Goal: Find specific page/section: Find specific page/section

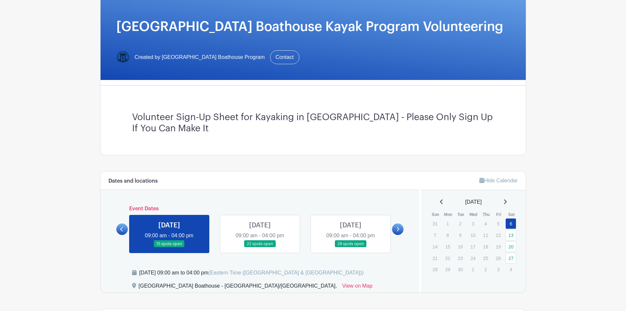
scroll to position [131, 0]
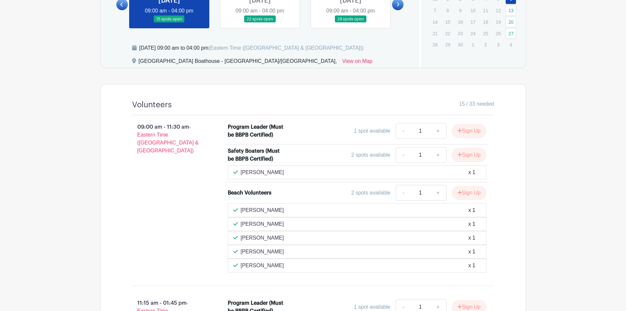
scroll to position [187, 0]
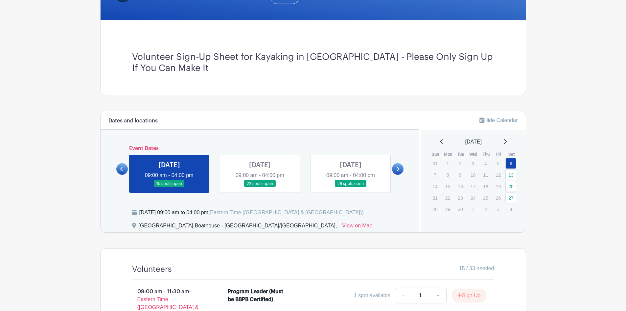
click at [440, 141] on icon at bounding box center [441, 141] width 3 height 5
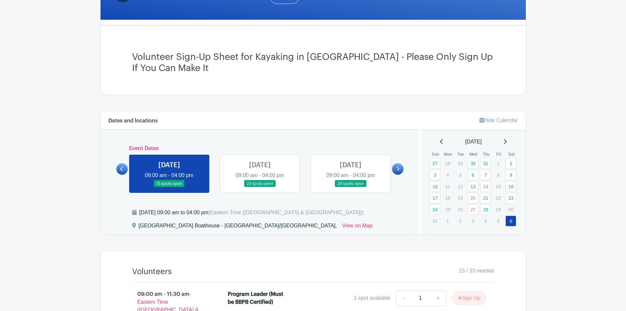
click at [507, 139] on icon at bounding box center [504, 141] width 3 height 5
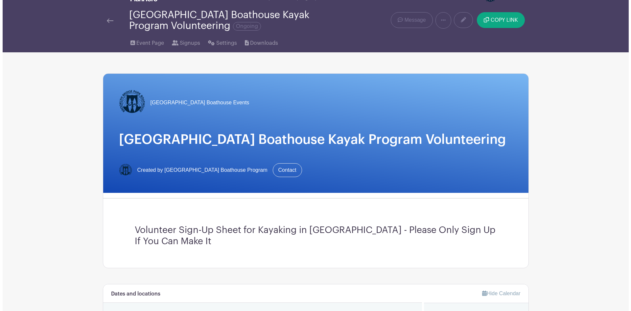
scroll to position [0, 0]
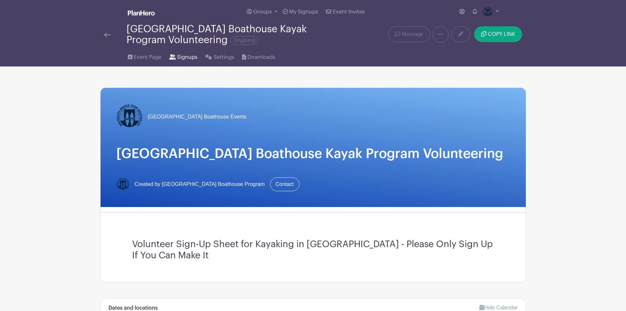
click at [187, 57] on span "Signups" at bounding box center [187, 57] width 20 height 8
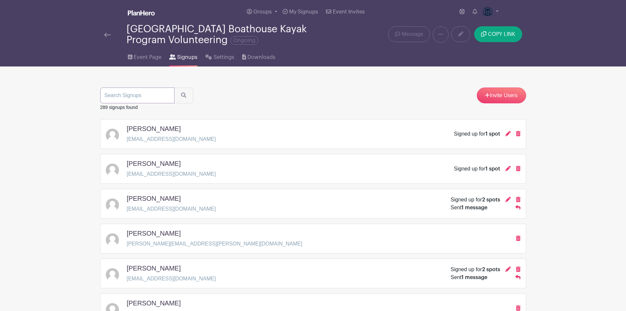
click at [129, 96] on input "search" at bounding box center [137, 95] width 74 height 16
paste input "[PERSON_NAME]"
type input "[PERSON_NAME]"
click at [174, 87] on button "submit" at bounding box center [183, 95] width 19 height 16
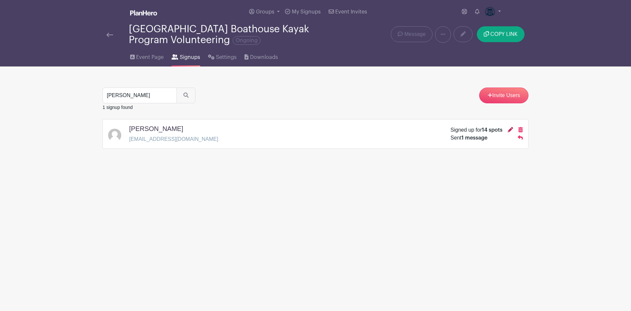
click at [509, 128] on icon at bounding box center [510, 129] width 5 height 5
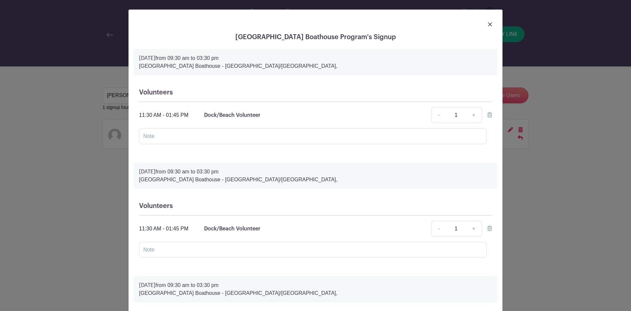
click at [488, 23] on img at bounding box center [490, 24] width 4 height 4
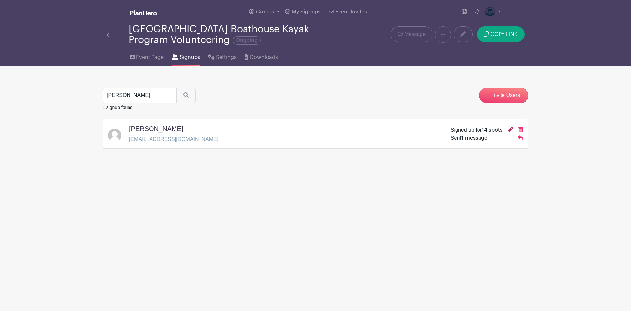
click at [510, 128] on icon at bounding box center [510, 129] width 5 height 5
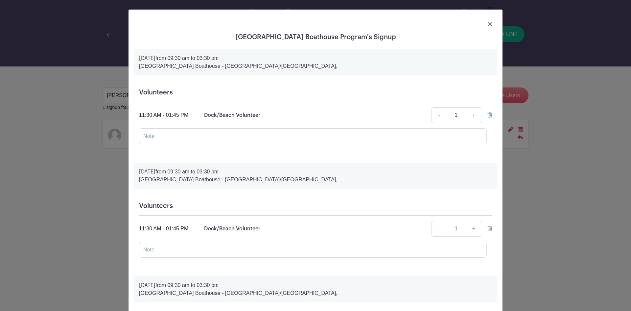
drag, startPoint x: 488, startPoint y: 22, endPoint x: 492, endPoint y: 43, distance: 21.1
click at [488, 22] on img at bounding box center [490, 24] width 4 height 4
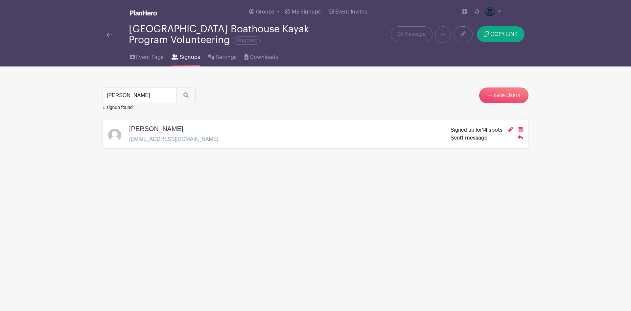
click at [110, 34] on img at bounding box center [109, 35] width 7 height 5
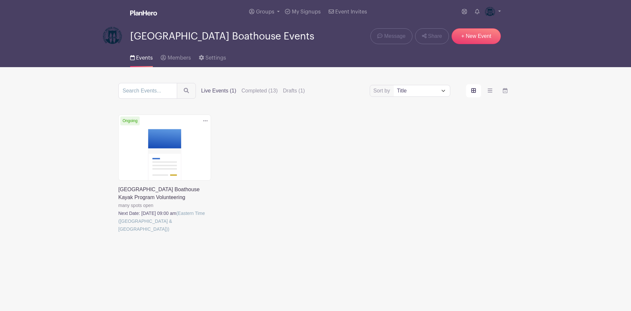
click at [118, 233] on link at bounding box center [118, 233] width 0 height 0
